Goal: Navigation & Orientation: Find specific page/section

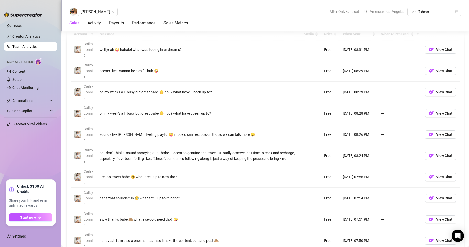
scroll to position [383, 0]
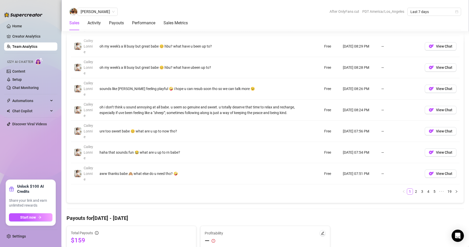
scroll to position [450, 0]
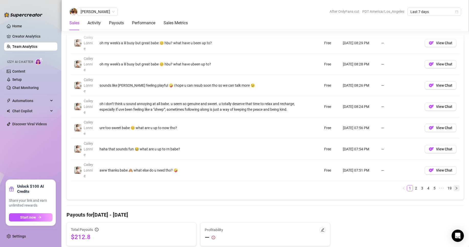
click at [454, 188] on icon "right" at bounding box center [455, 188] width 3 height 3
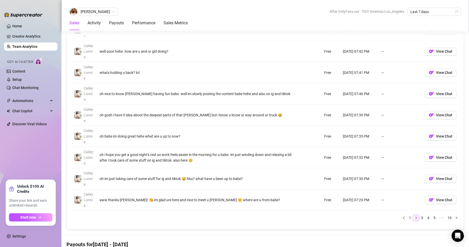
scroll to position [424, 0]
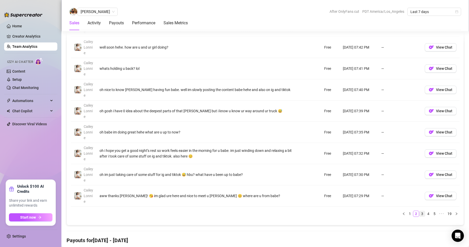
click at [419, 214] on link "3" at bounding box center [422, 214] width 6 height 6
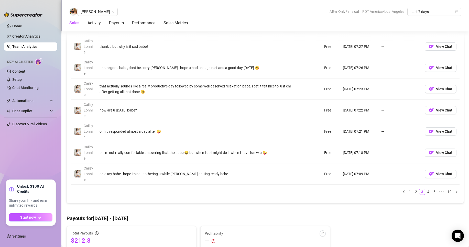
scroll to position [450, 0]
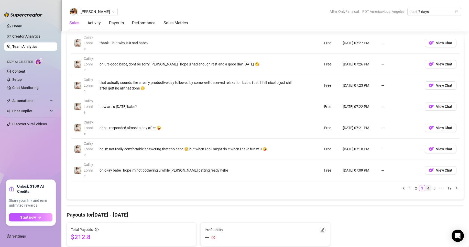
click at [425, 187] on link "4" at bounding box center [428, 188] width 6 height 6
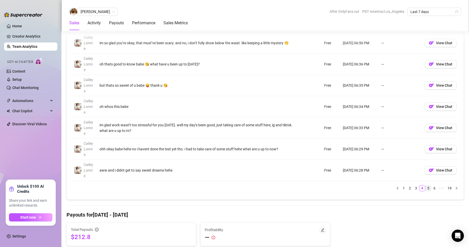
click at [425, 187] on link "5" at bounding box center [428, 188] width 6 height 6
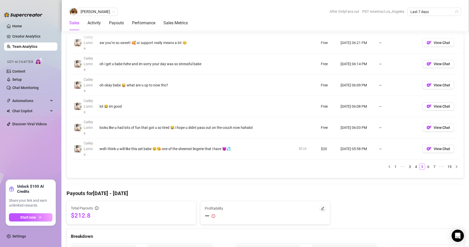
scroll to position [475, 0]
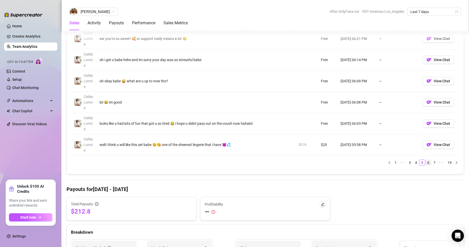
click at [425, 162] on link "6" at bounding box center [428, 163] width 6 height 6
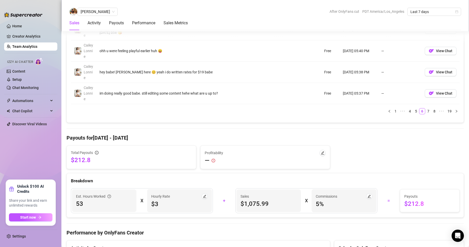
scroll to position [526, 0]
click at [392, 111] on link "1" at bounding box center [395, 112] width 6 height 6
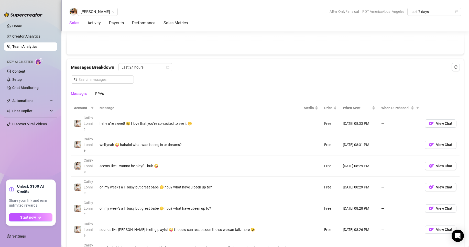
scroll to position [332, 0]
